Goal: Task Accomplishment & Management: Complete application form

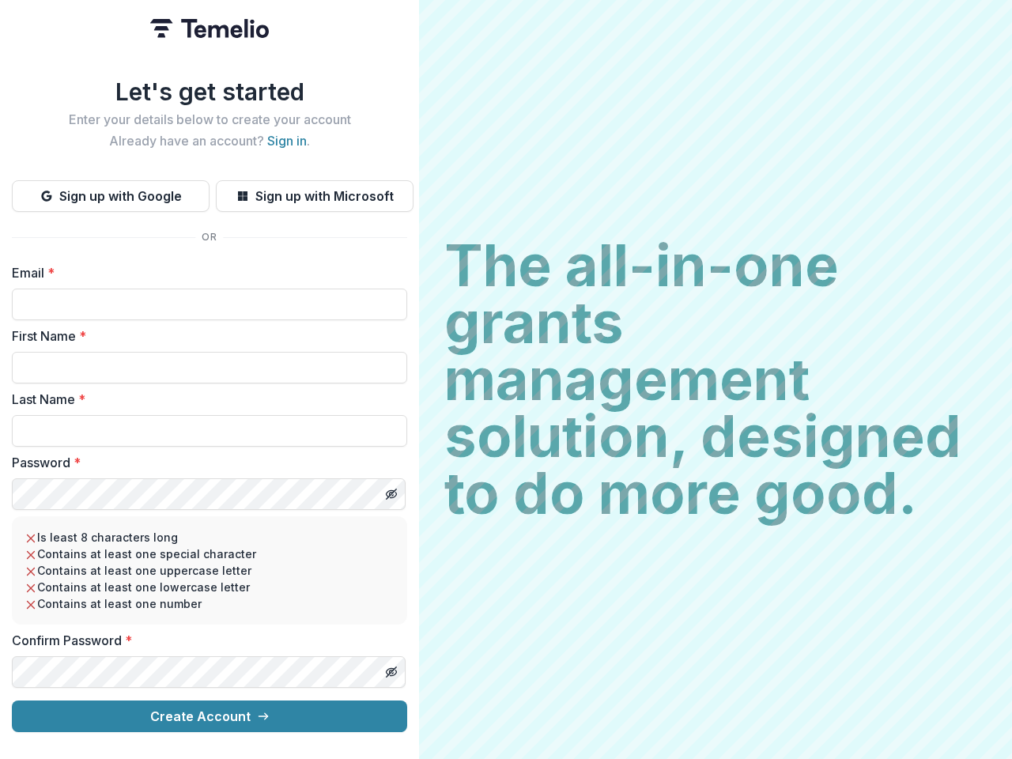
click at [506, 379] on h2 "The all-in-one grants management solution, designed to do more good." at bounding box center [715, 379] width 542 height 284
click at [111, 190] on button "Sign up with Google" at bounding box center [111, 196] width 198 height 32
click at [314, 190] on button "Sign up with Microsoft" at bounding box center [315, 196] width 198 height 32
click at [390, 489] on line "Toggle password visibility" at bounding box center [390, 493] width 9 height 9
click at [390, 667] on line "Toggle password visibility" at bounding box center [390, 671] width 9 height 9
